Goal: Communication & Community: Answer question/provide support

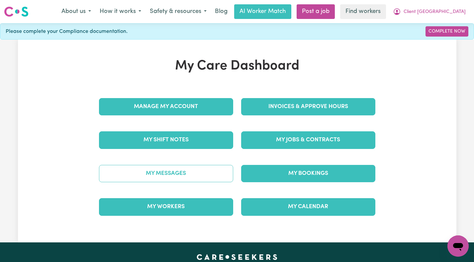
click at [203, 179] on link "My Messages" at bounding box center [166, 173] width 134 height 17
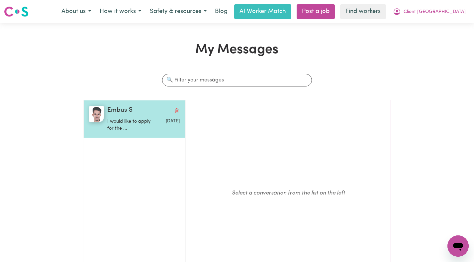
click at [131, 128] on p "I would like to apply for the ..." at bounding box center [131, 125] width 48 height 14
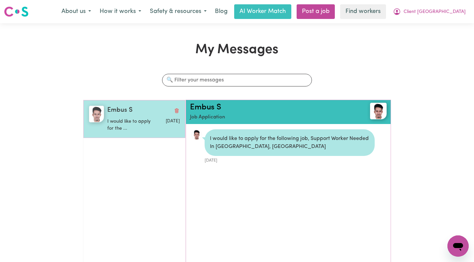
scroll to position [4, 0]
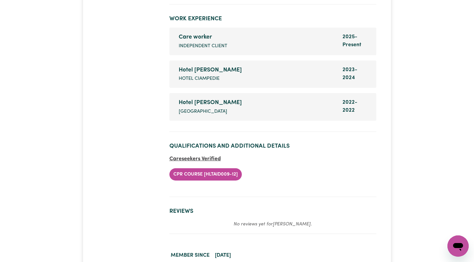
scroll to position [1196, 0]
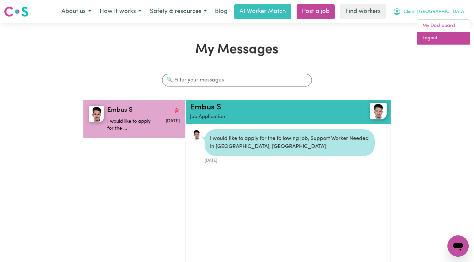
scroll to position [4, 0]
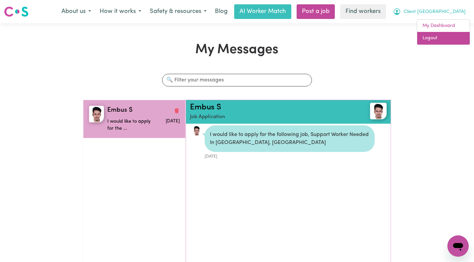
click at [434, 44] on link "Logout" at bounding box center [443, 38] width 52 height 13
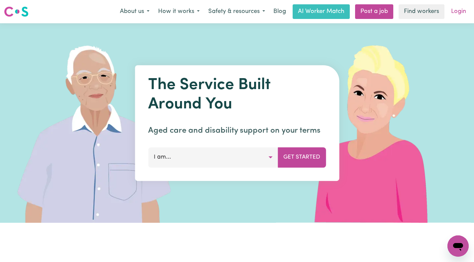
click at [455, 14] on link "Login" at bounding box center [458, 11] width 23 height 15
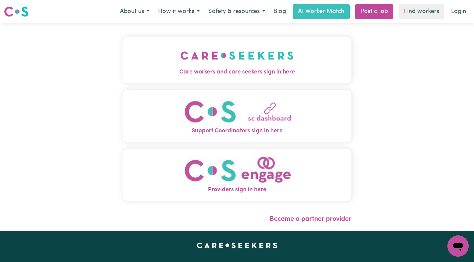
click at [245, 60] on img "Care workers and care seekers sign in here" at bounding box center [236, 55] width 113 height 25
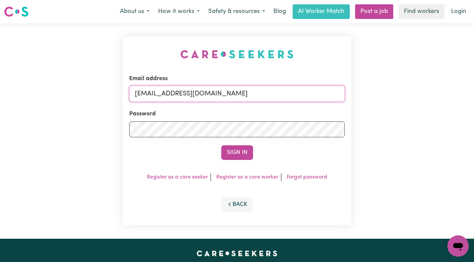
drag, startPoint x: 304, startPoint y: 93, endPoint x: 169, endPoint y: 96, distance: 134.2
click at [169, 96] on input "superuser~ClientVictoriaPointCF@careseekers.com.au" at bounding box center [237, 94] width 216 height 16
paste input "RebeccaDaltonHCK"
type input "superuser~RebeccaDaltonHCK@careseekers.com.au"
click at [221, 145] on button "Sign In" at bounding box center [237, 152] width 32 height 15
